Goal: Task Accomplishment & Management: Manage account settings

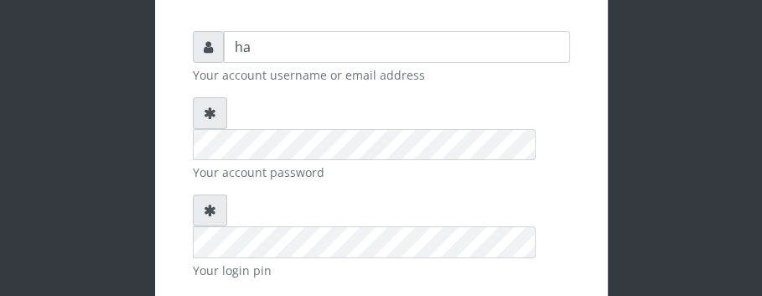
scroll to position [133, 0]
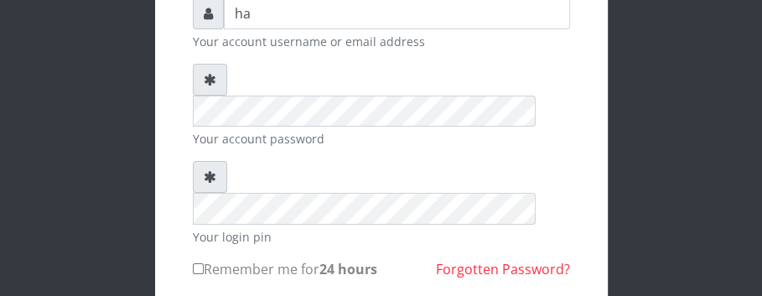
click at [195, 263] on input "Remember me for 24 hours" at bounding box center [198, 268] width 11 height 11
checkbox input "true"
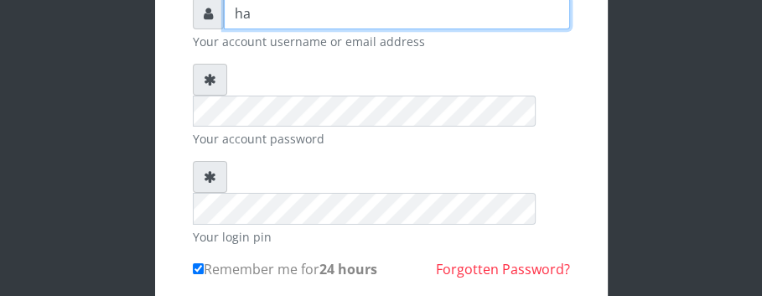
click at [261, 7] on input "ha" at bounding box center [397, 13] width 346 height 32
type input "[EMAIL_ADDRESS][DOMAIN_NAME]"
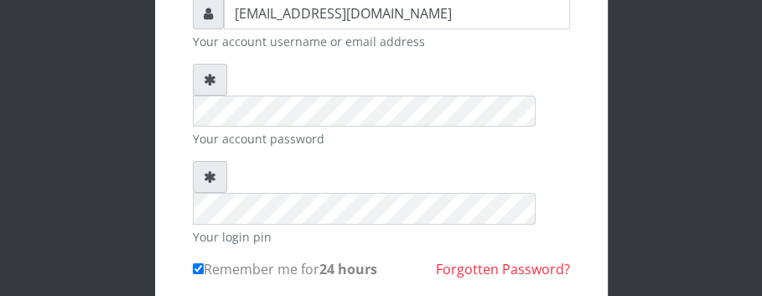
click at [366, 44] on small "Your account username or email address" at bounding box center [381, 42] width 377 height 18
click at [148, 194] on div "Happinesschidera20@gmail.com Your account username or email address Your accoun…" at bounding box center [381, 181] width 603 height 628
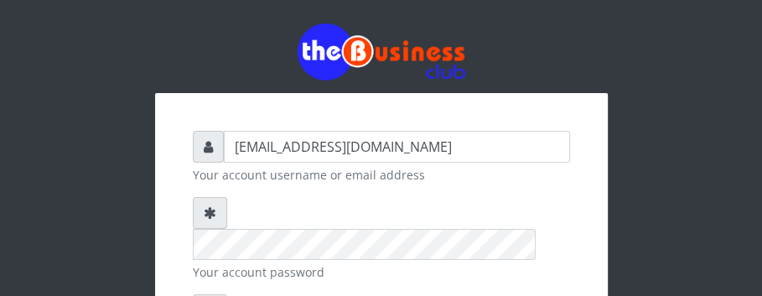
scroll to position [259, 0]
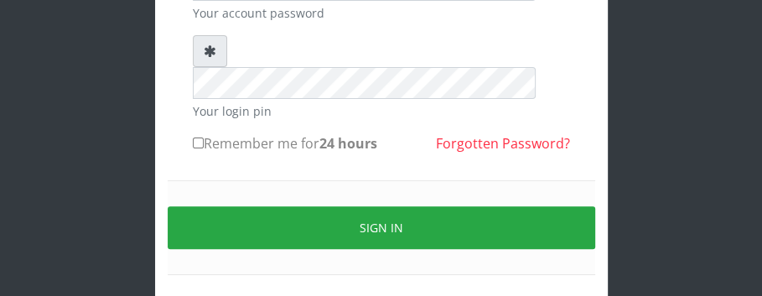
click at [194, 137] on input "Remember me for 24 hours" at bounding box center [198, 142] width 11 height 11
checkbox input "true"
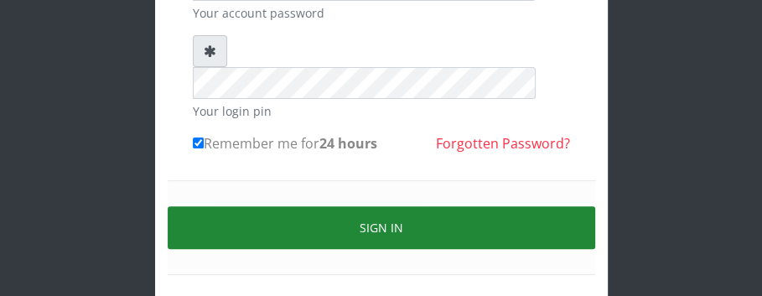
click at [366, 206] on button "Sign in" at bounding box center [381, 227] width 427 height 43
